Goal: Navigation & Orientation: Find specific page/section

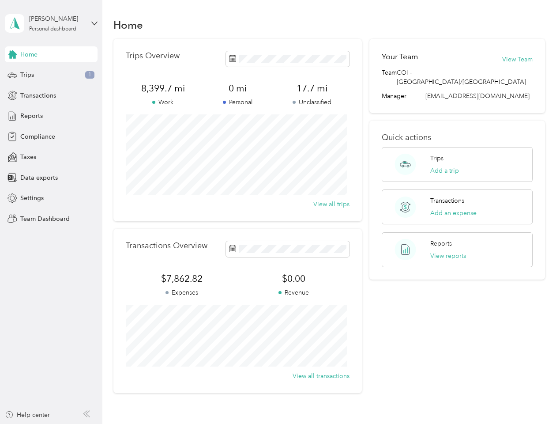
click at [280, 212] on div "Trips Overview 8,399.7 mi Work 0 mi Personal 17.7 mi Unclassified View all trips" at bounding box center [237, 130] width 248 height 182
click at [51, 23] on div "[PERSON_NAME]" at bounding box center [56, 18] width 55 height 9
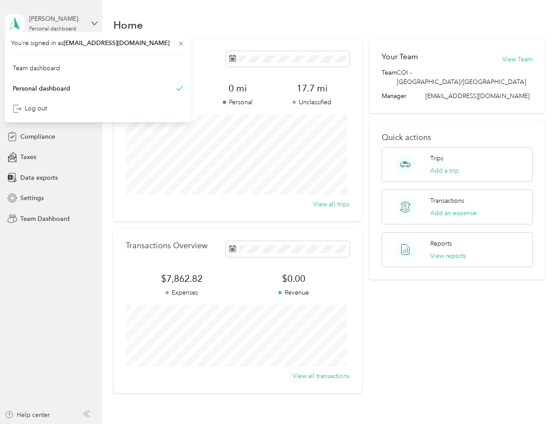
click at [51, 54] on div "You’re signed in as [EMAIL_ADDRESS][DOMAIN_NAME] Team dashboard Personal dashbo…" at bounding box center [98, 77] width 186 height 90
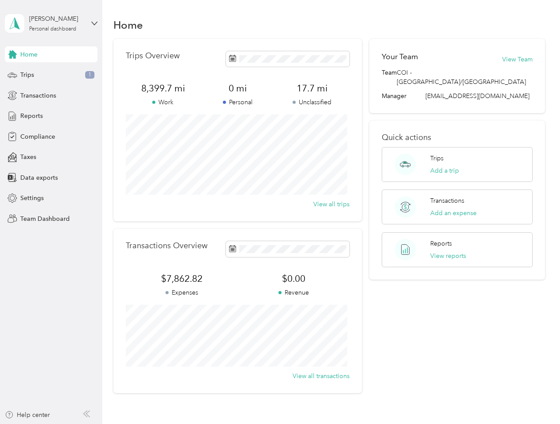
click at [12, 54] on div "You’re signed in as [EMAIL_ADDRESS][DOMAIN_NAME] Team dashboard Personal dashbo…" at bounding box center [98, 77] width 186 height 90
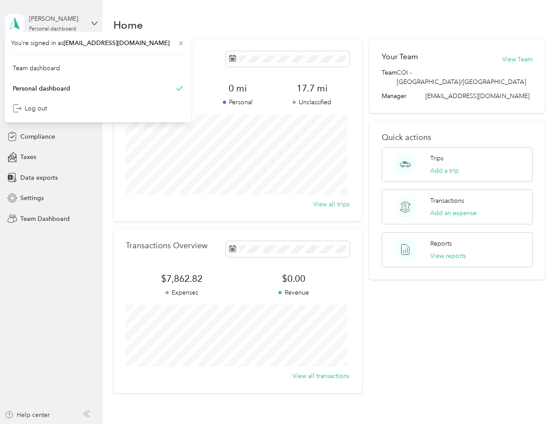
click at [51, 75] on div "Trips 1" at bounding box center [51, 75] width 93 height 16
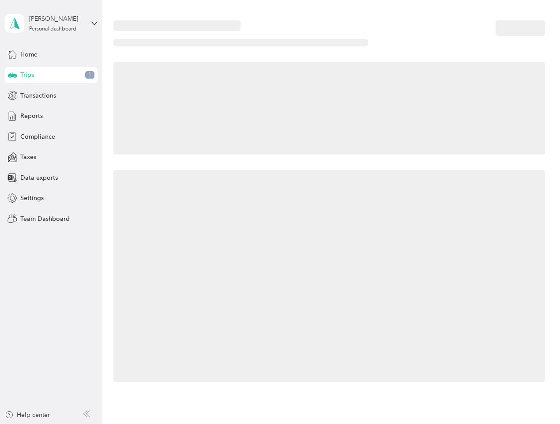
click at [12, 75] on icon at bounding box center [12, 74] width 9 height 4
click at [51, 95] on span "Transactions" at bounding box center [38, 95] width 36 height 9
click at [12, 95] on icon at bounding box center [13, 95] width 10 height 10
click at [51, 116] on div "Reports" at bounding box center [51, 116] width 93 height 16
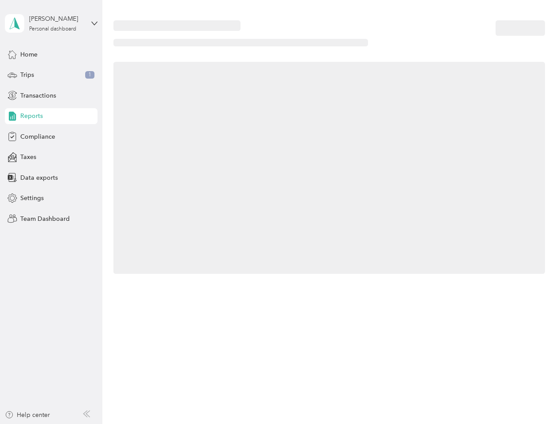
click at [12, 116] on icon at bounding box center [13, 116] width 10 height 10
